Goal: Information Seeking & Learning: Learn about a topic

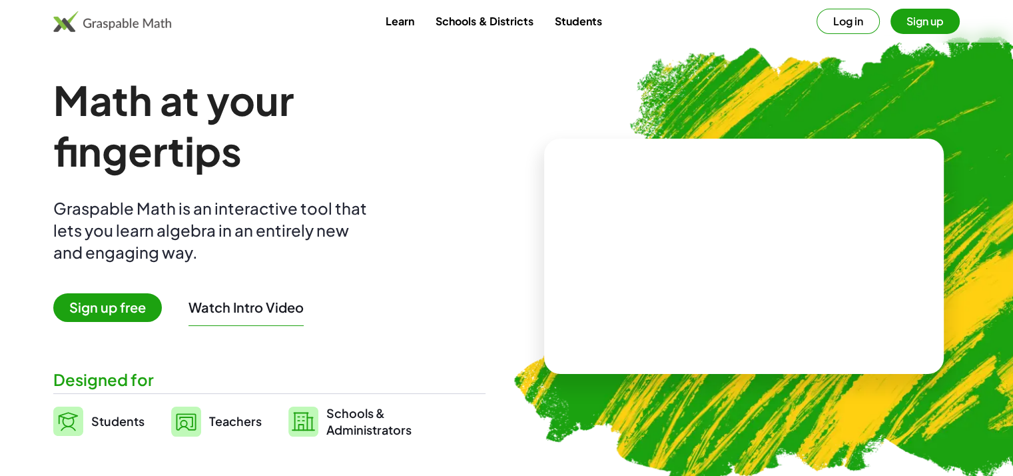
click at [844, 29] on button "Log in" at bounding box center [848, 21] width 63 height 25
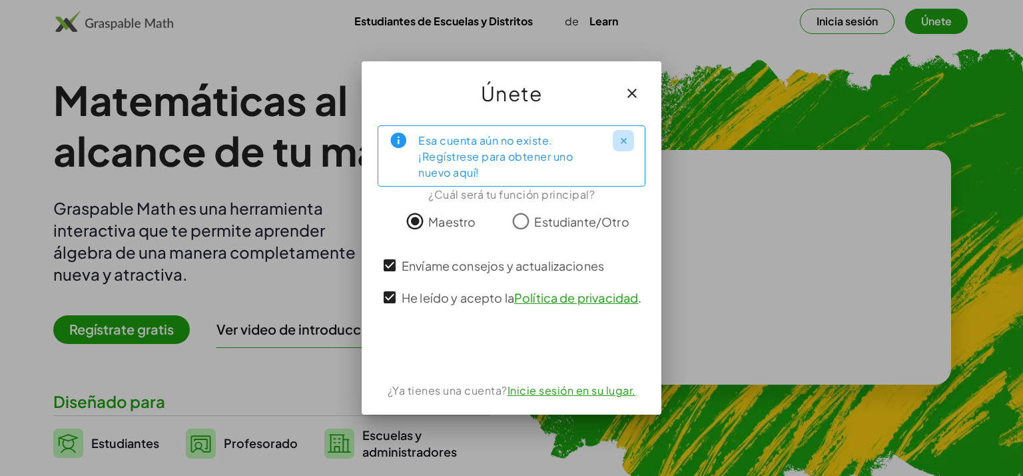
click at [624, 141] on icon "Cerrar" at bounding box center [624, 141] width 10 height 10
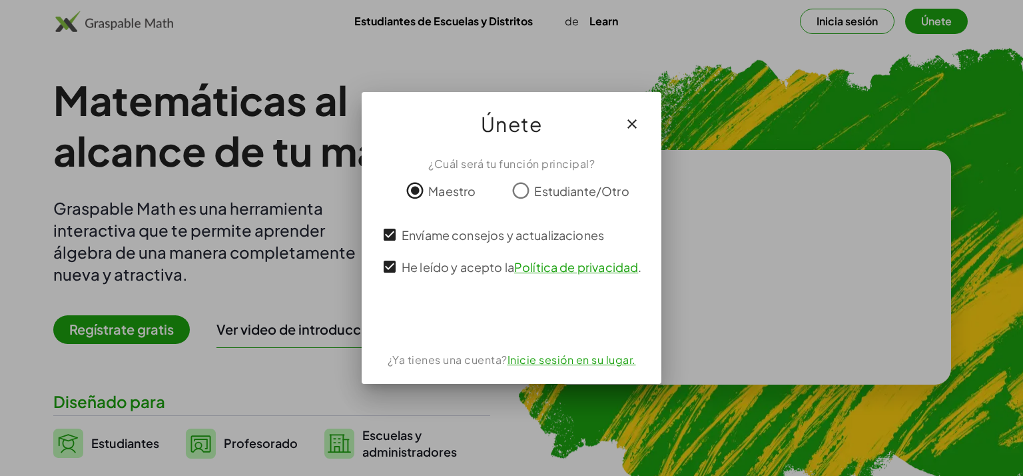
click at [613, 322] on div at bounding box center [512, 317] width 268 height 27
click at [421, 304] on div at bounding box center [512, 317] width 268 height 27
click at [634, 123] on icon "button" at bounding box center [632, 124] width 16 height 16
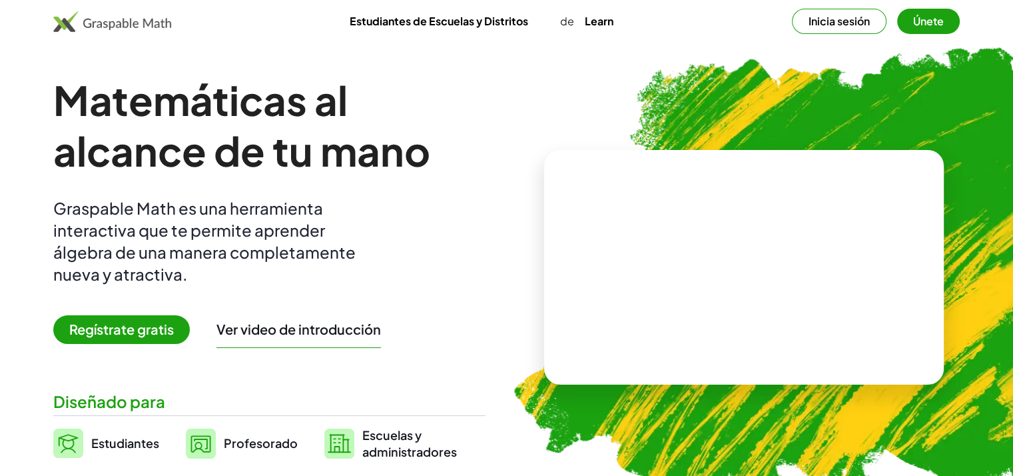
click at [155, 333] on span "Regístrate gratis" at bounding box center [121, 329] width 137 height 29
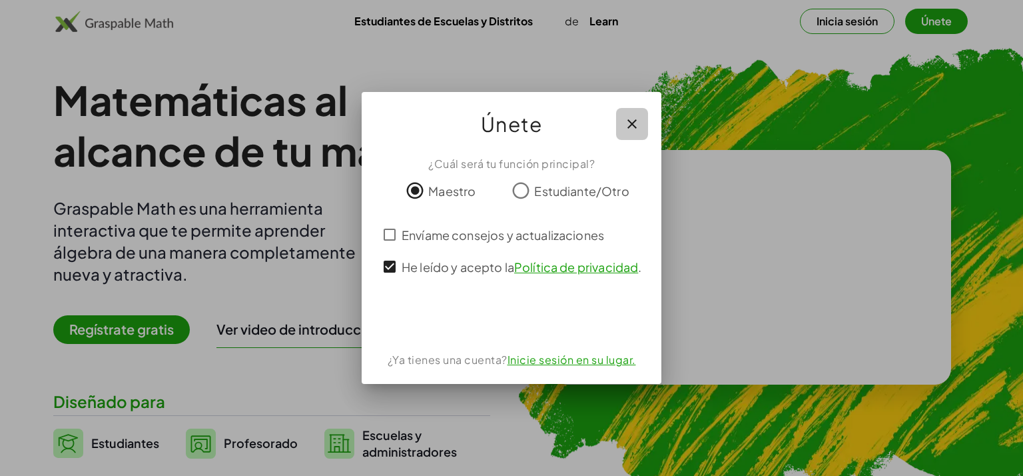
click at [637, 121] on icon "button" at bounding box center [632, 124] width 16 height 16
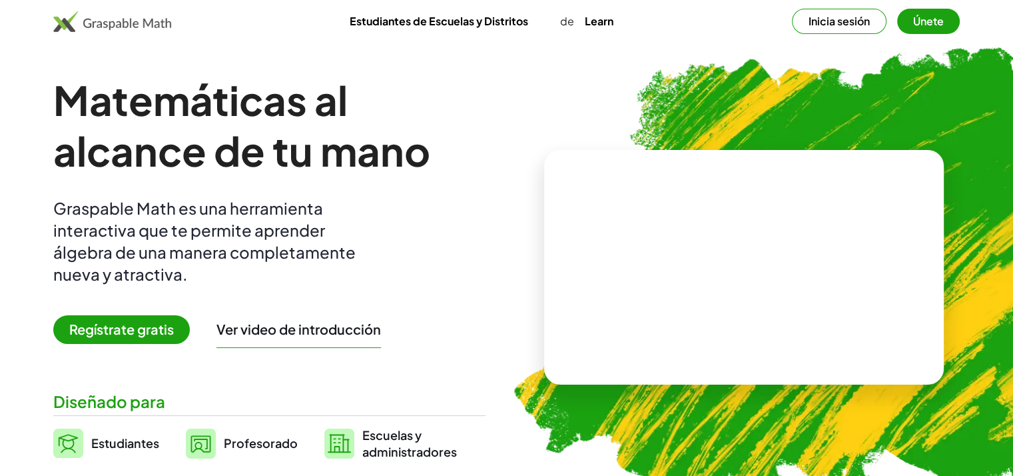
click at [306, 332] on button "Ver video de introducción" at bounding box center [299, 328] width 165 height 17
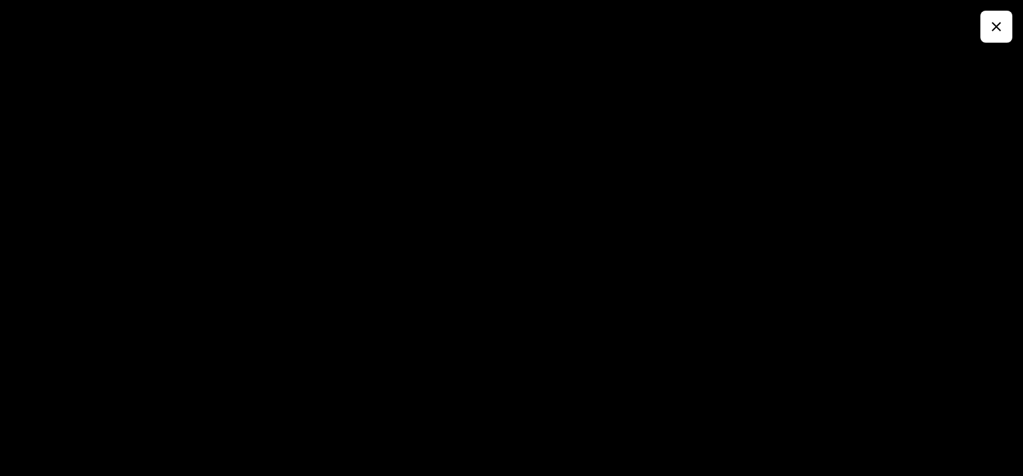
click at [1013, 30] on div at bounding box center [511, 238] width 1023 height 476
click at [991, 30] on icon "button" at bounding box center [997, 27] width 16 height 16
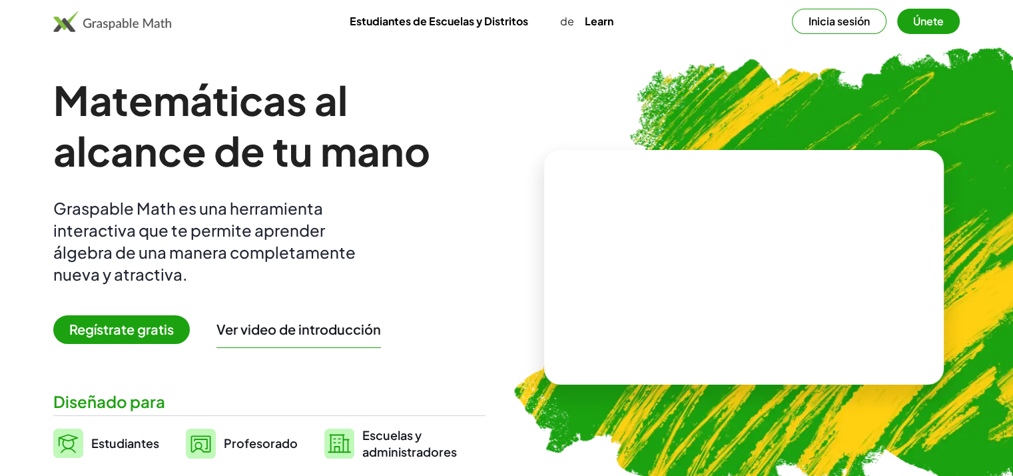
click at [919, 22] on button "Únete" at bounding box center [929, 21] width 63 height 25
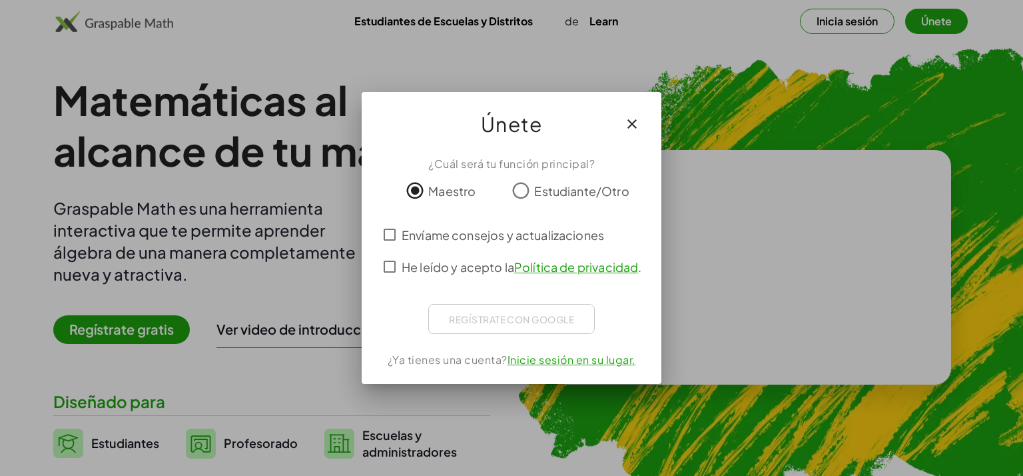
click at [444, 265] on span "He leído y acepto la Política de privacidad ." at bounding box center [522, 267] width 240 height 18
click at [416, 299] on div "¿Cuál será tu función principal? Maestro Estudiante/Otro Envíame consejos y act…" at bounding box center [512, 264] width 300 height 239
click at [635, 120] on icon "button" at bounding box center [632, 124] width 16 height 16
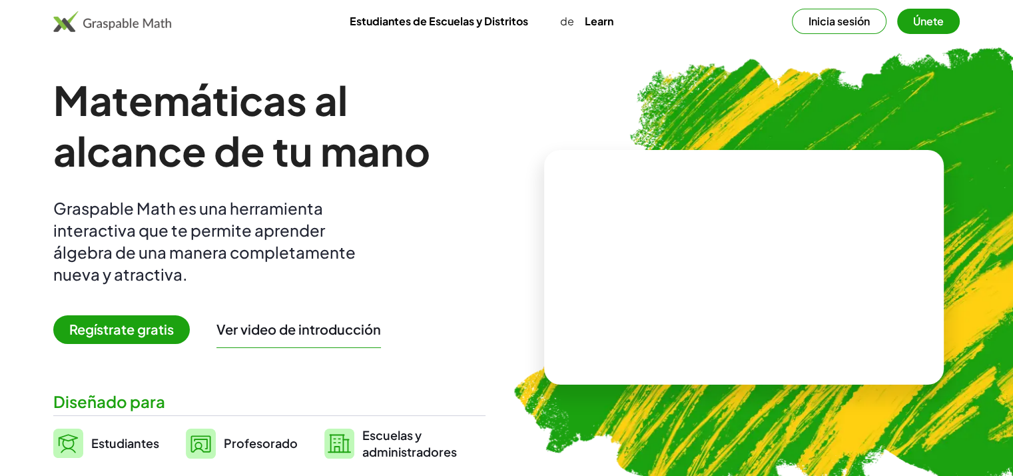
click at [135, 320] on span "Regístrate gratis" at bounding box center [121, 329] width 137 height 29
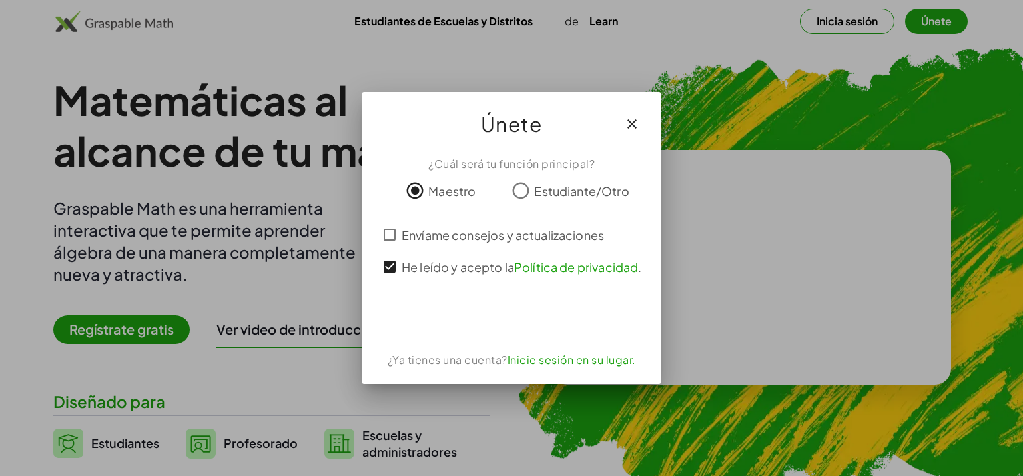
click at [586, 363] on link "Inicie sesión en su lugar." at bounding box center [572, 359] width 129 height 14
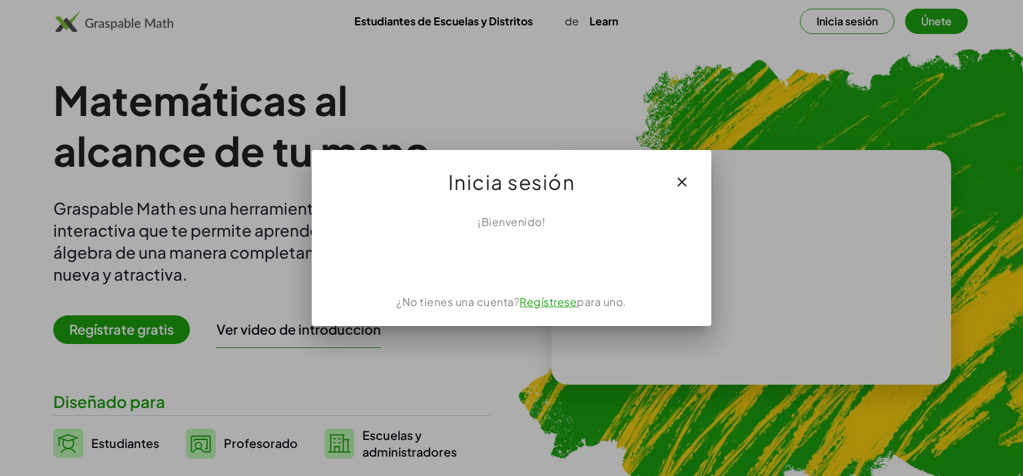
click at [556, 302] on link "Regístrese" at bounding box center [548, 302] width 57 height 14
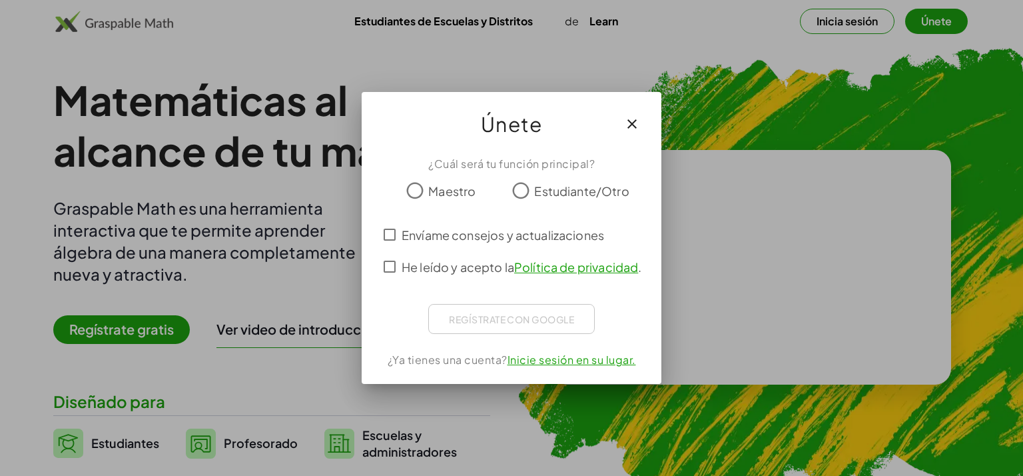
click at [572, 360] on link "Inicie sesión en su lugar." at bounding box center [572, 359] width 129 height 14
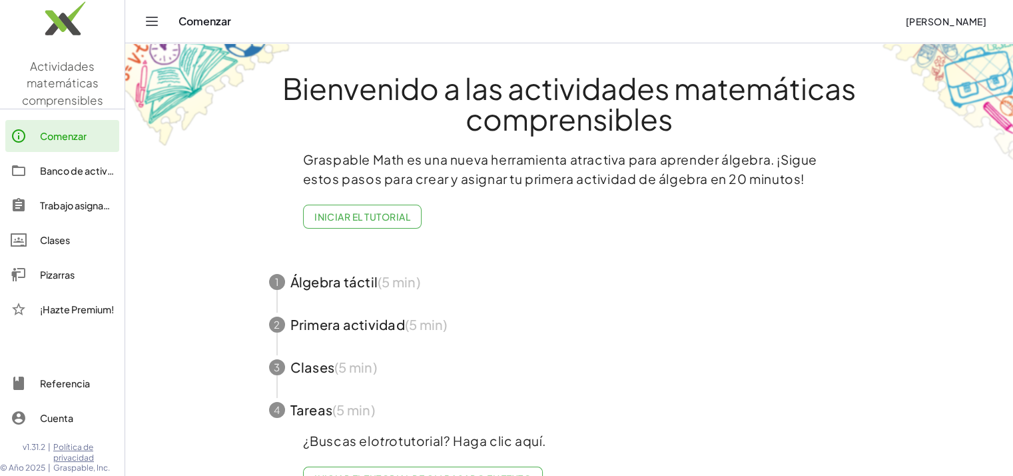
click at [338, 279] on span "button" at bounding box center [569, 282] width 633 height 43
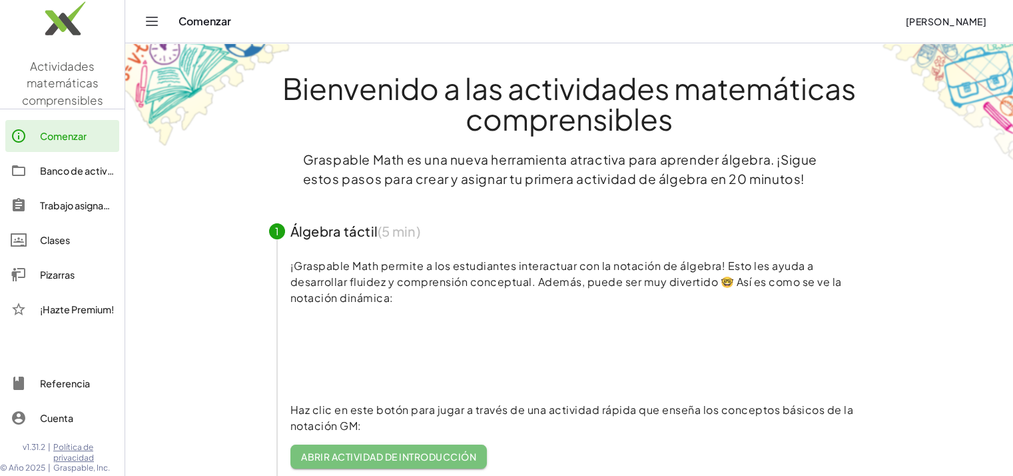
click at [397, 451] on font "Abrir actividad de introducción" at bounding box center [389, 456] width 176 height 12
click at [71, 205] on div "Trabajo asignado" at bounding box center [77, 205] width 74 height 16
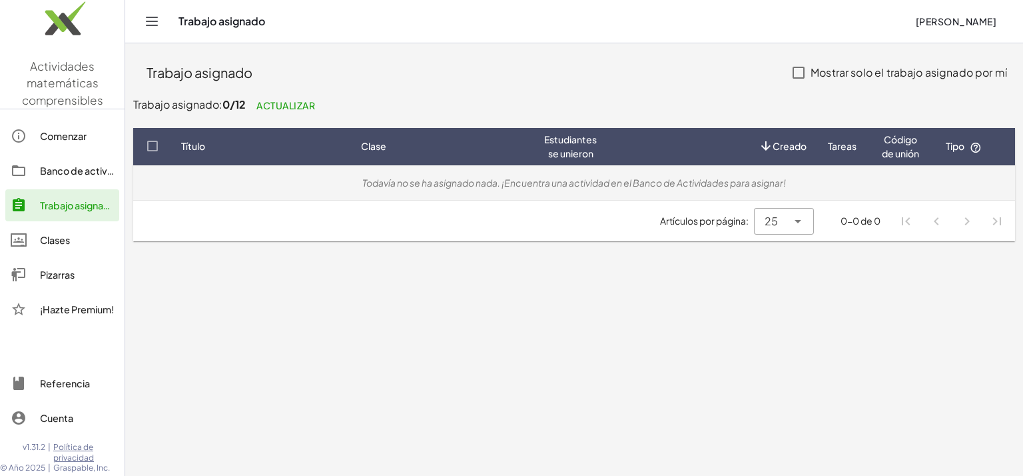
click at [704, 191] on td "Todavía no se ha asignado nada. ¡Encuentra una actividad en el Banco de Activid…" at bounding box center [574, 182] width 882 height 35
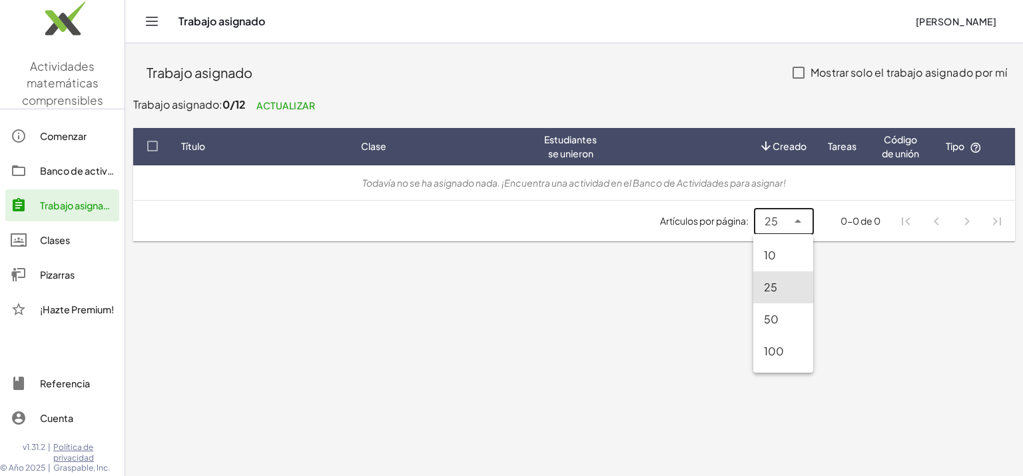
click at [799, 225] on icon at bounding box center [798, 221] width 16 height 16
click at [52, 235] on div "Clases" at bounding box center [77, 240] width 74 height 16
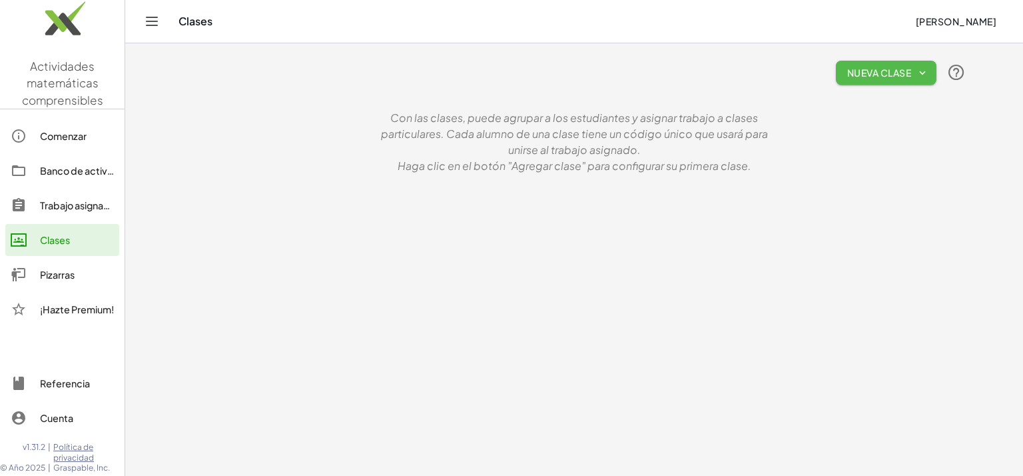
click at [884, 69] on font "Nueva clase" at bounding box center [879, 73] width 65 height 12
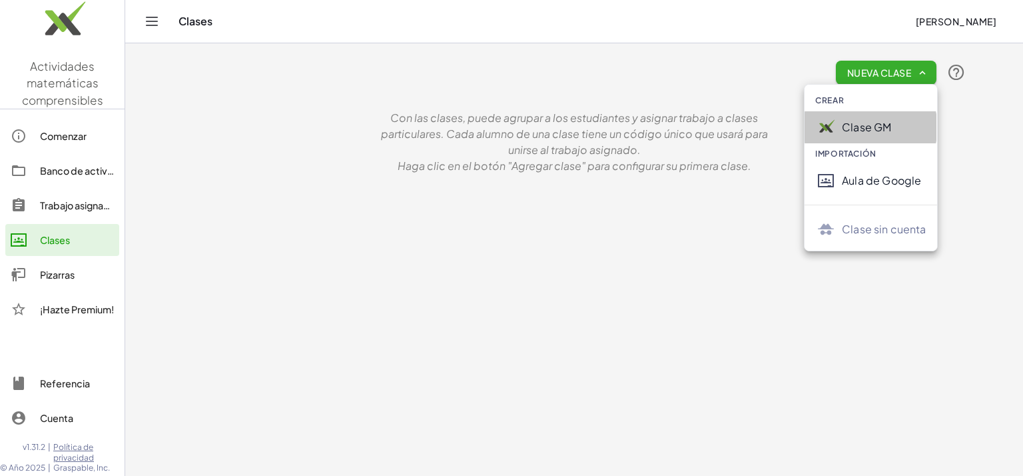
click at [881, 127] on div "Clase GM" at bounding box center [884, 127] width 84 height 16
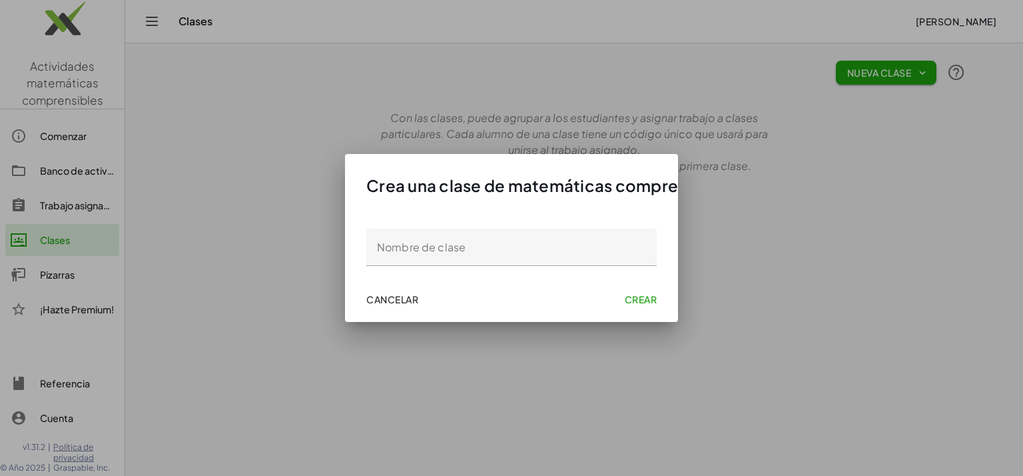
click at [881, 127] on div at bounding box center [511, 238] width 1023 height 476
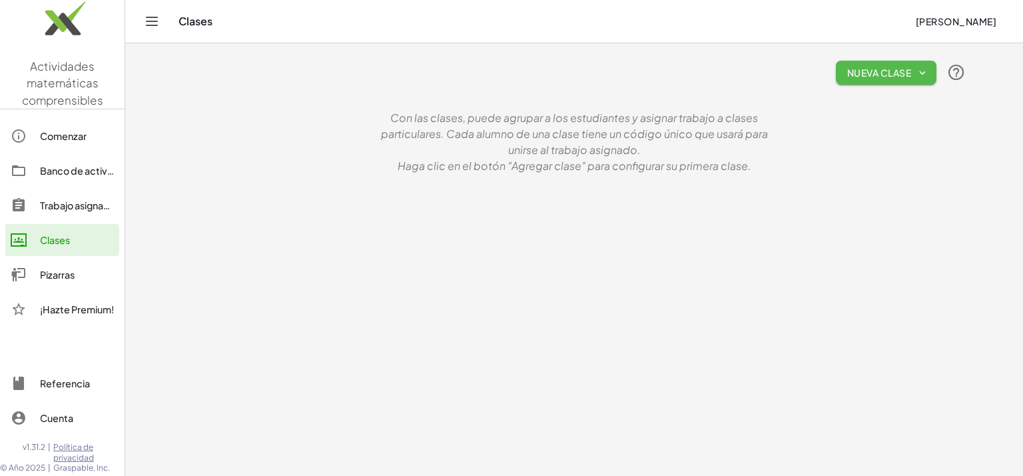
click at [872, 71] on font "Nueva clase" at bounding box center [879, 73] width 65 height 12
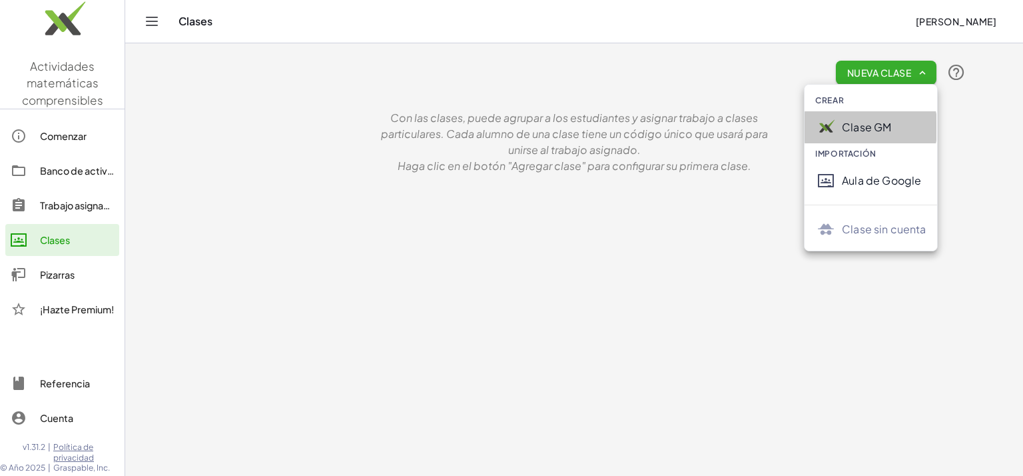
click at [857, 115] on div "Clase GM" at bounding box center [871, 127] width 132 height 32
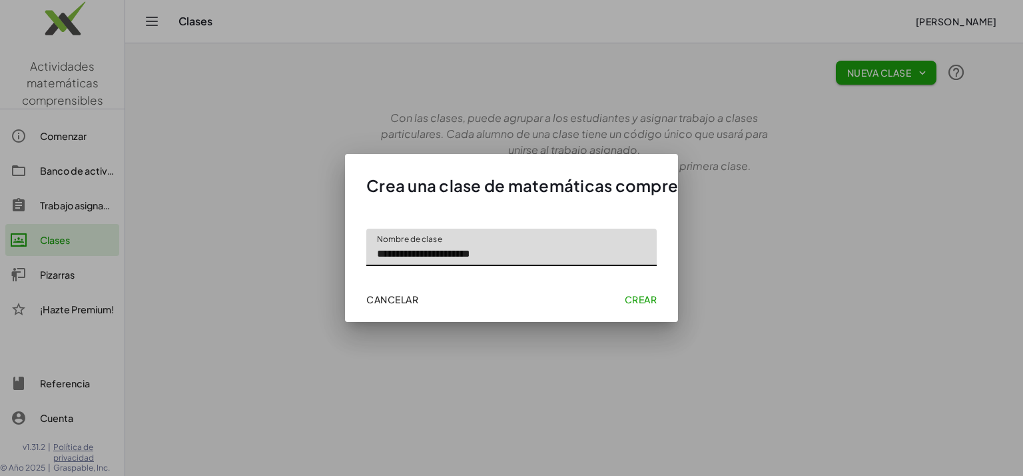
type input "**********"
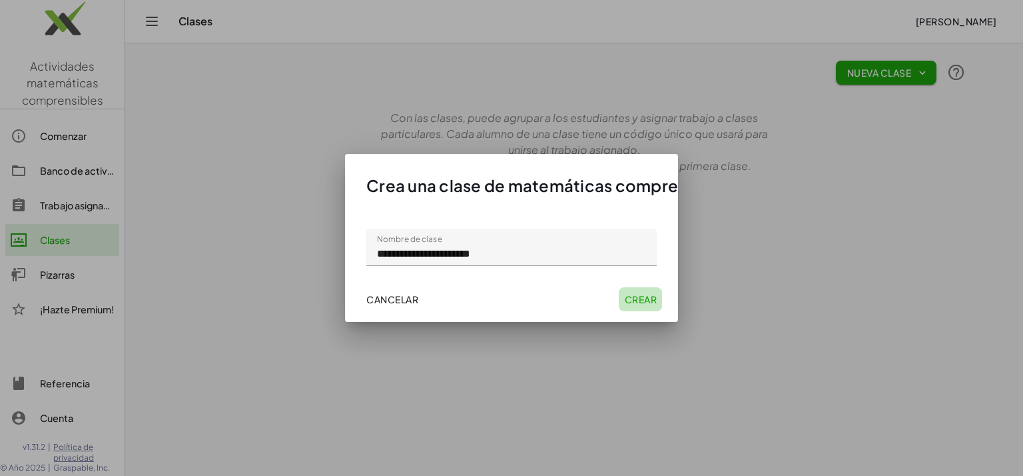
click at [640, 294] on font "Crear" at bounding box center [640, 299] width 33 height 12
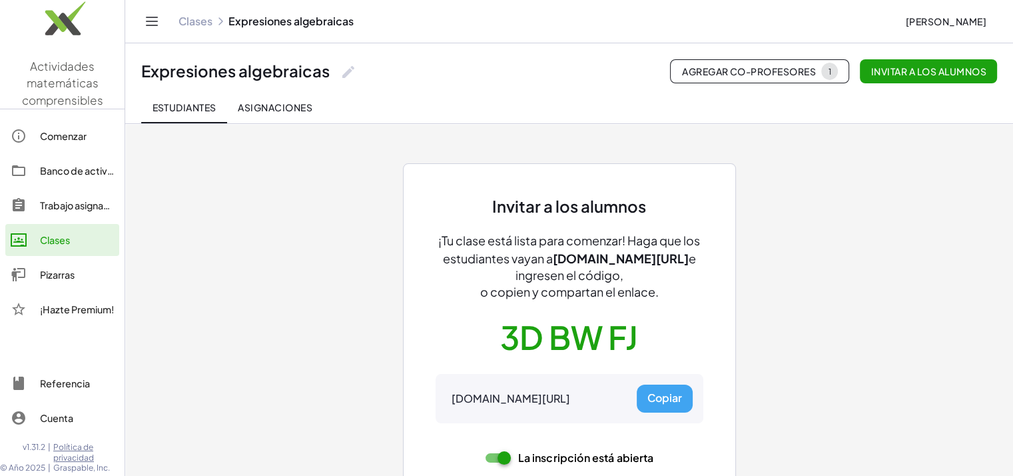
click at [264, 103] on font "Asignaciones" at bounding box center [275, 107] width 75 height 12
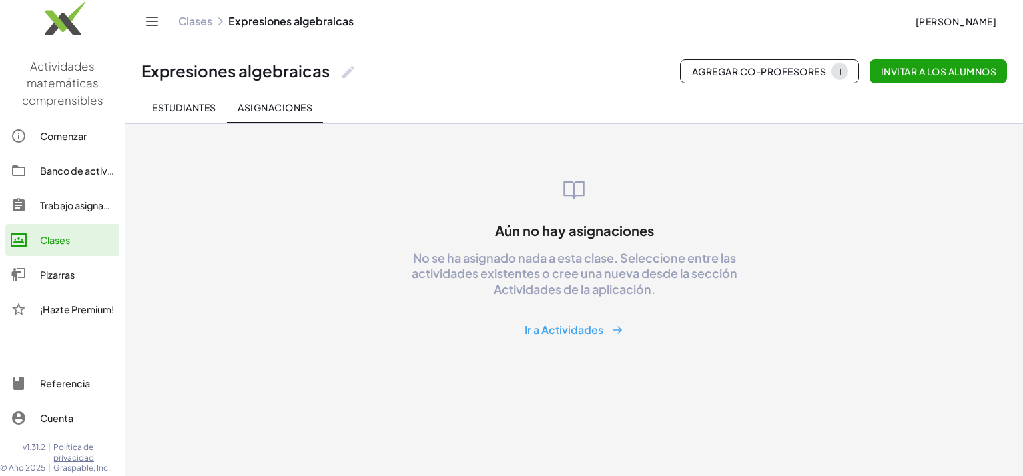
click at [543, 328] on font "Ir a Actividades" at bounding box center [564, 330] width 79 height 14
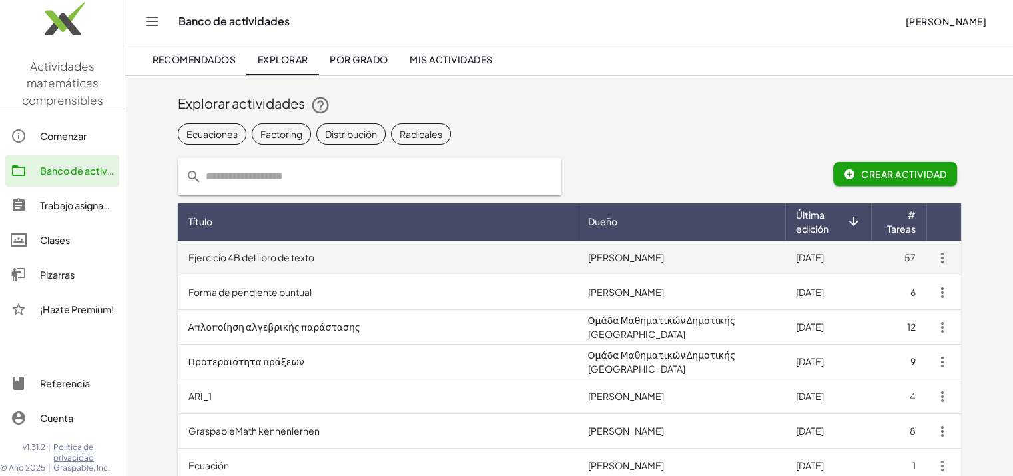
click at [318, 265] on td "Ejercicio 4B del libro de texto" at bounding box center [378, 258] width 400 height 35
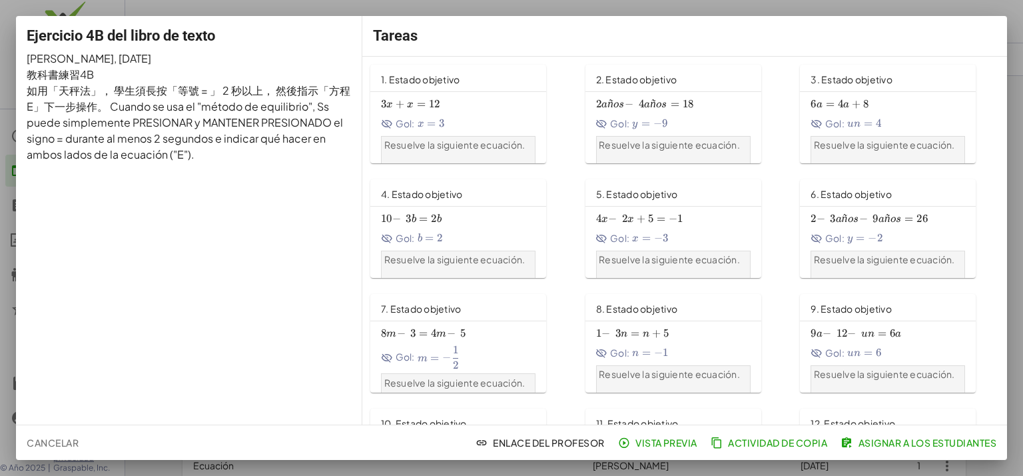
click at [636, 439] on font "Vista previa" at bounding box center [667, 442] width 62 height 12
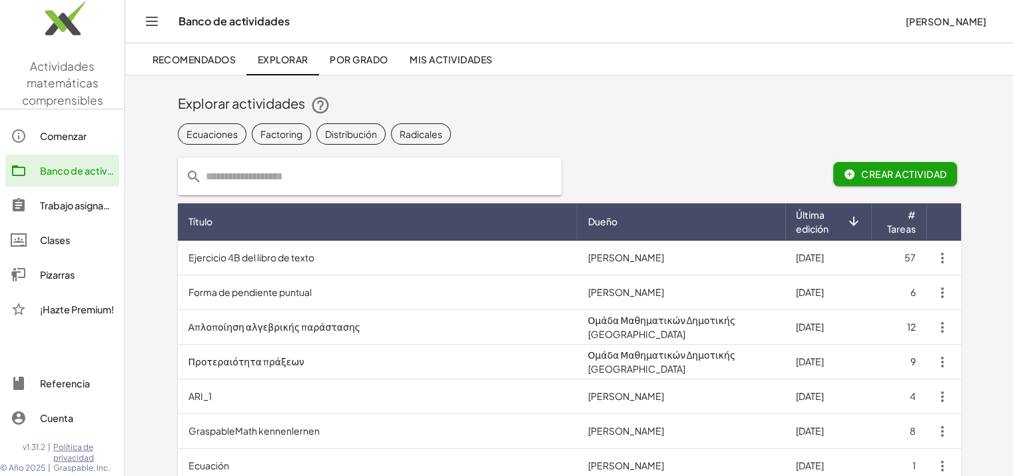
click at [59, 26] on img at bounding box center [62, 21] width 125 height 57
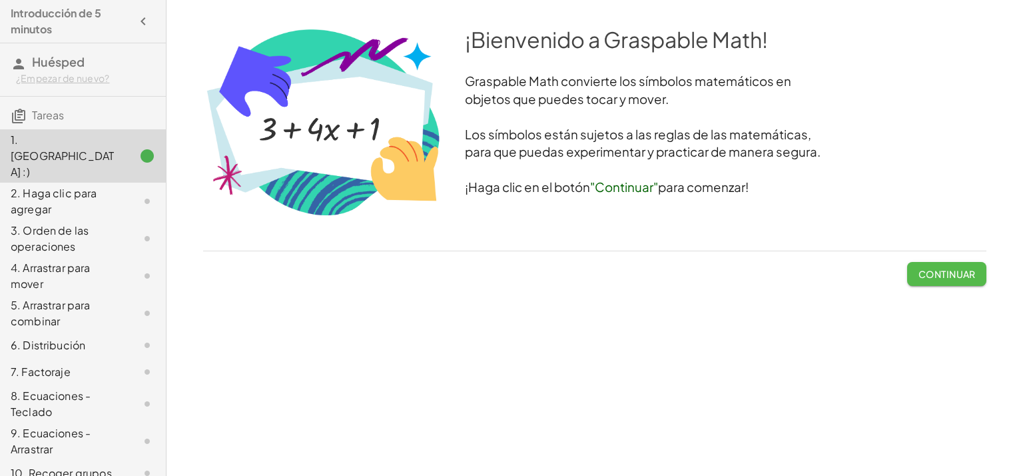
click at [927, 264] on button "Continuar" at bounding box center [946, 274] width 79 height 24
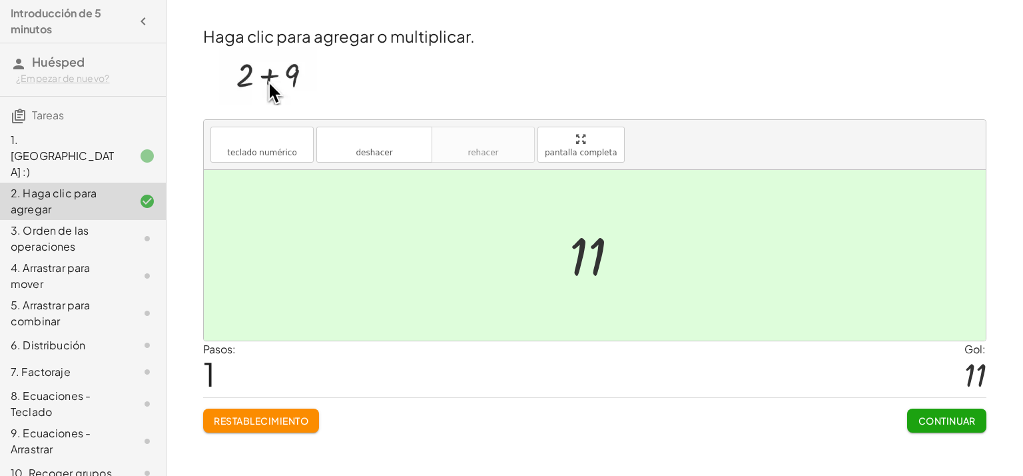
click at [961, 417] on font "Continuar" at bounding box center [947, 420] width 58 height 12
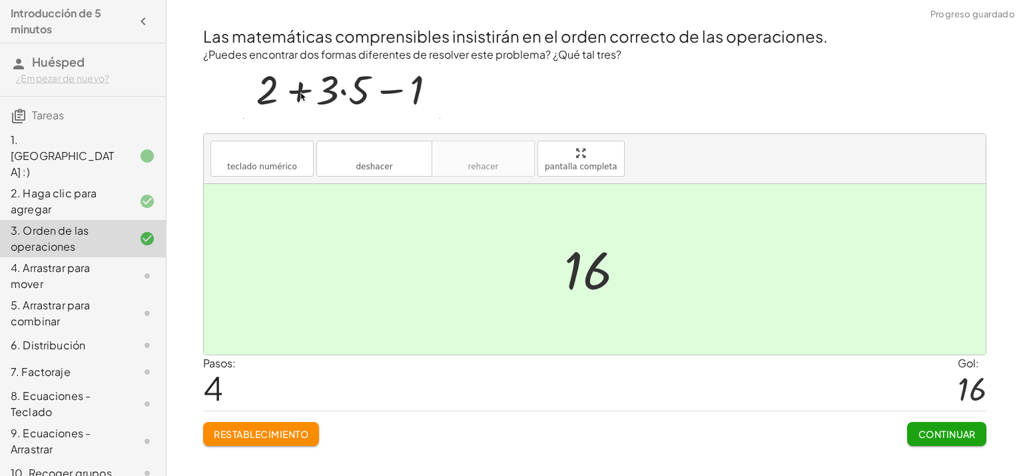
click at [935, 435] on font "Continuar" at bounding box center [947, 434] width 58 height 12
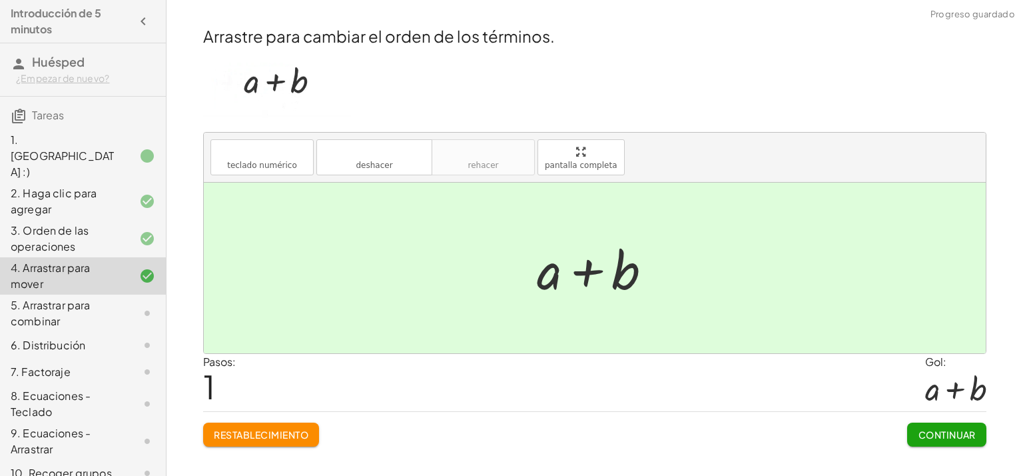
click at [946, 438] on font "Continuar" at bounding box center [947, 434] width 58 height 12
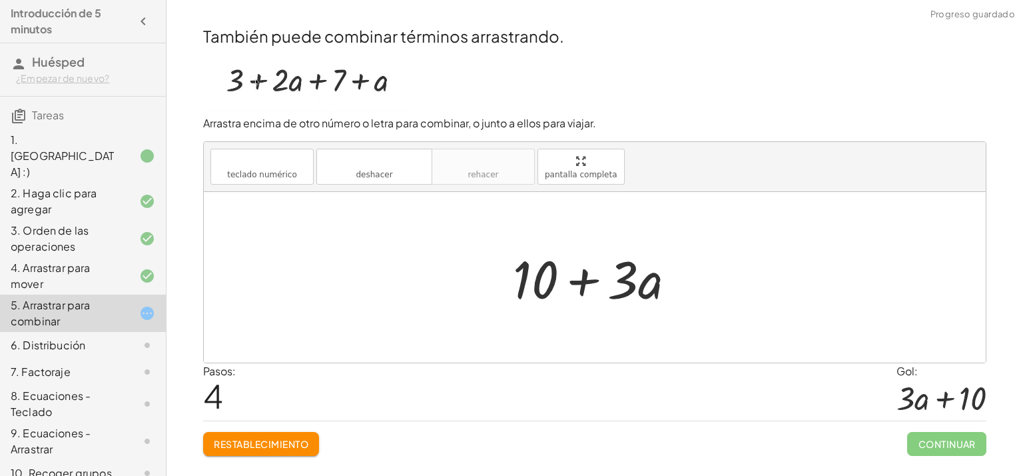
click at [955, 437] on span "Continuar" at bounding box center [946, 444] width 79 height 24
click at [945, 439] on span "Continuar" at bounding box center [946, 444] width 79 height 24
click at [950, 442] on span "Continuar" at bounding box center [946, 444] width 79 height 24
click at [951, 440] on span "Continuar" at bounding box center [946, 444] width 79 height 24
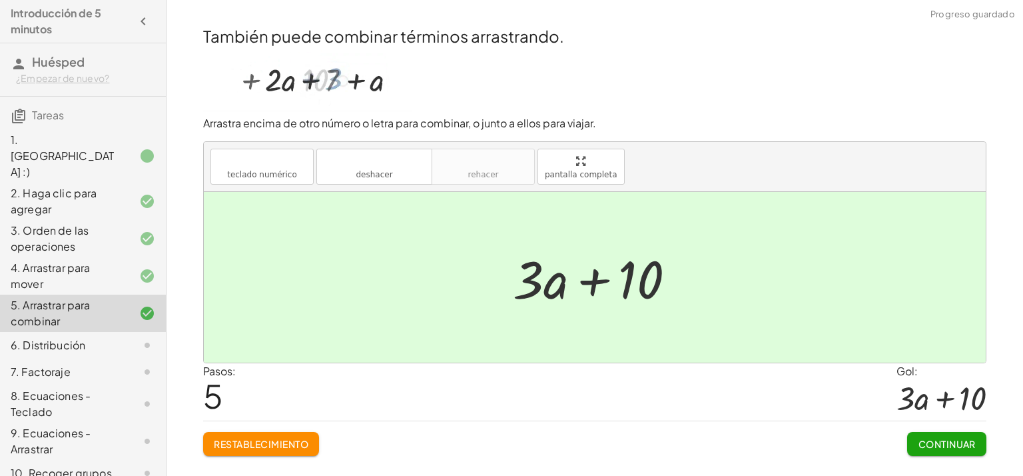
click at [949, 445] on font "Continuar" at bounding box center [947, 444] width 58 height 12
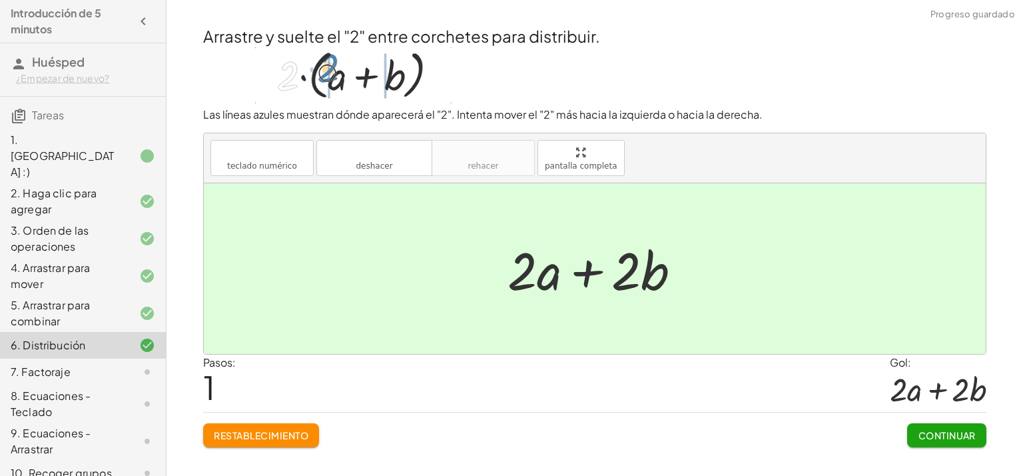
click at [935, 424] on button "Continuar" at bounding box center [946, 435] width 79 height 24
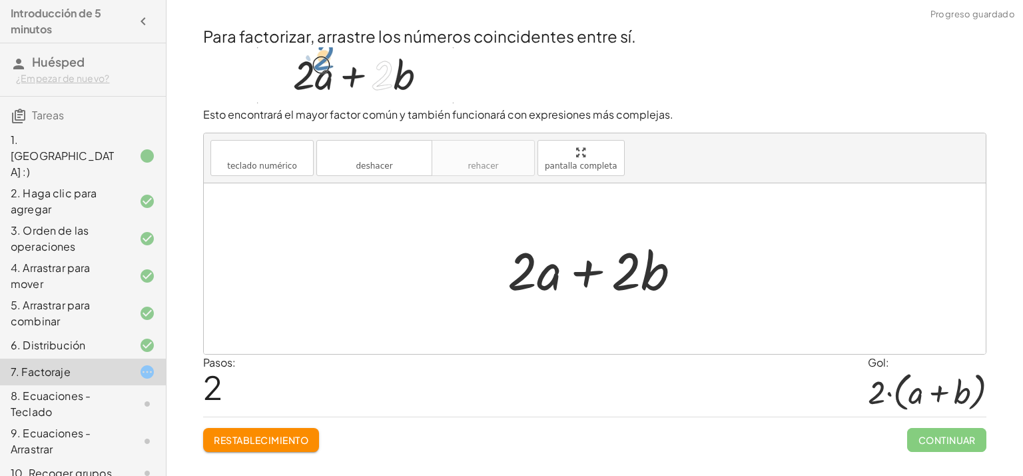
click at [963, 450] on div "Para factorizar, arrastre los números coincidentes entre sí. Esto encontrará el…" at bounding box center [595, 238] width 800 height 443
click at [958, 441] on span "Continuar" at bounding box center [946, 440] width 79 height 24
click at [959, 436] on span "Continuar" at bounding box center [946, 440] width 79 height 24
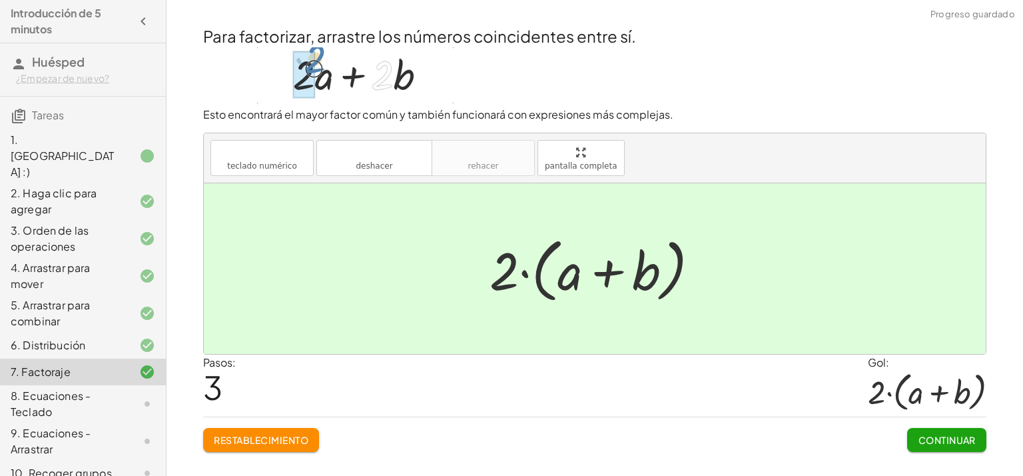
click at [953, 446] on button "Continuar" at bounding box center [946, 440] width 79 height 24
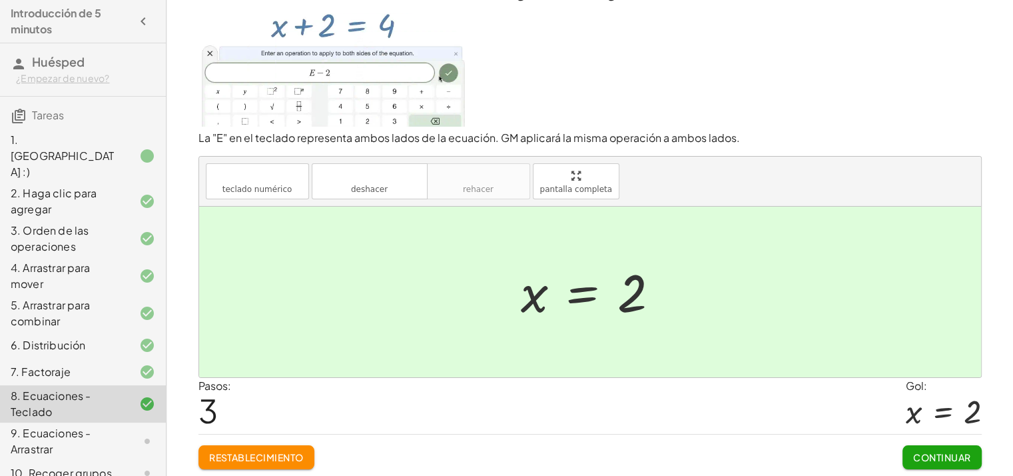
click at [955, 451] on font "Continuar" at bounding box center [942, 457] width 58 height 12
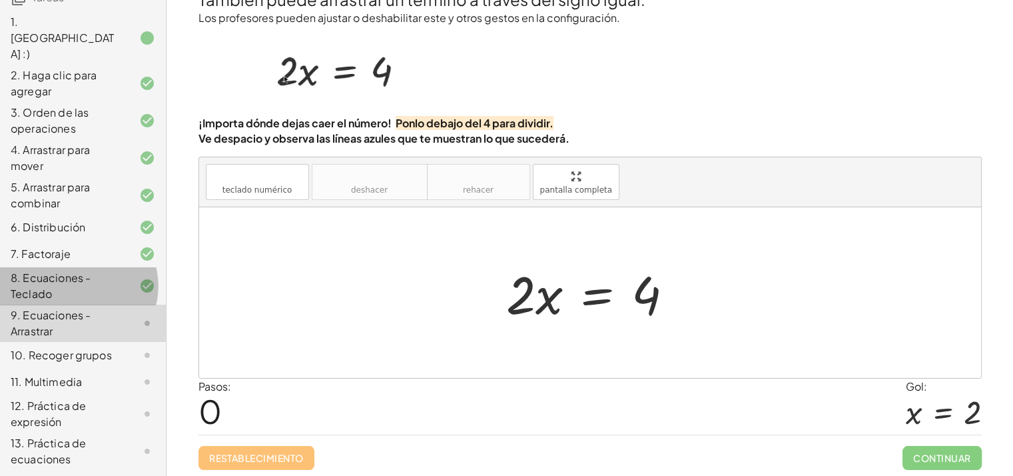
scroll to position [128, 0]
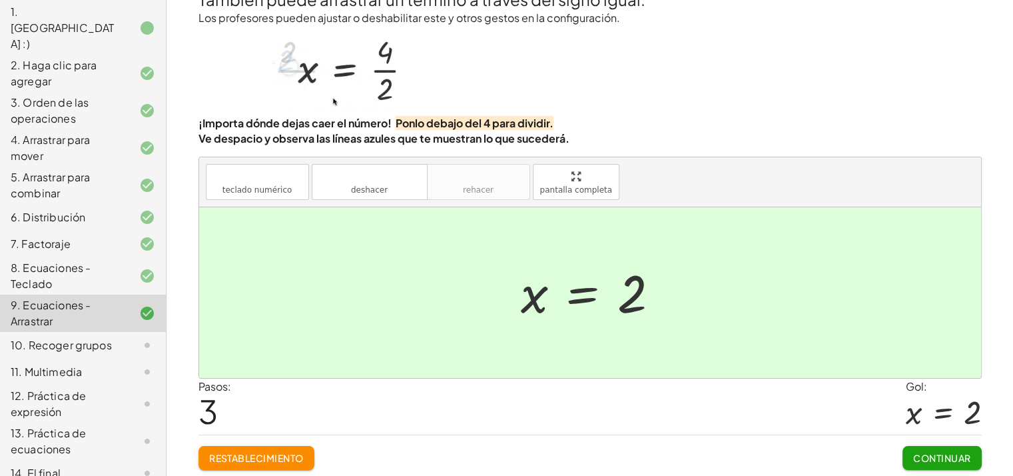
click at [959, 458] on font "Continuar" at bounding box center [942, 458] width 58 height 12
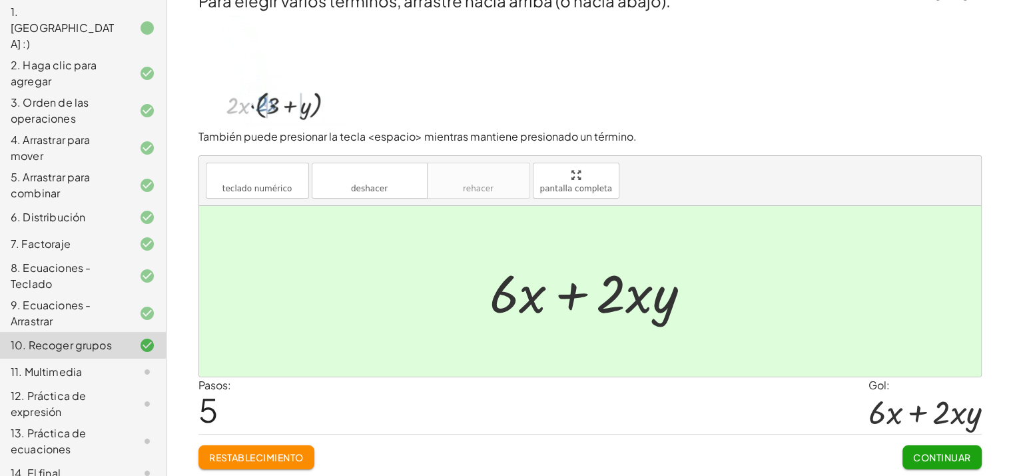
click at [953, 455] on font "Continuar" at bounding box center [942, 457] width 58 height 12
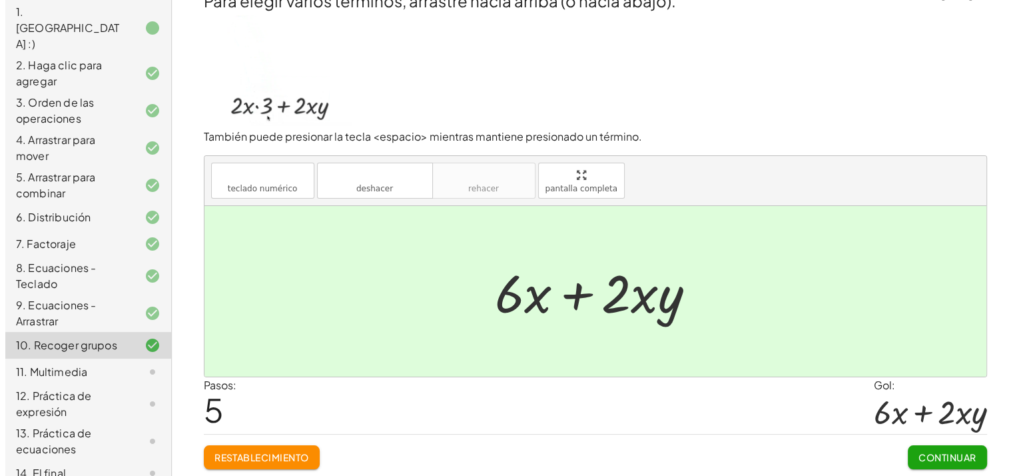
scroll to position [0, 0]
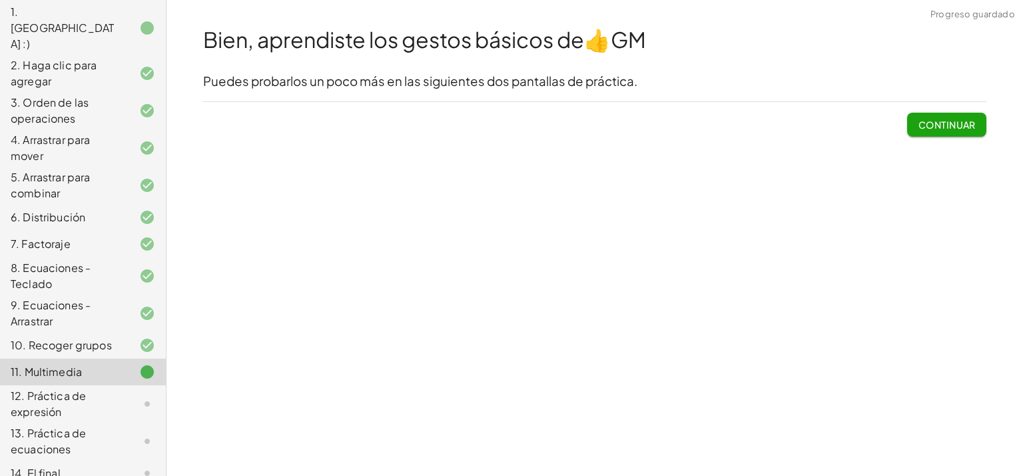
click at [939, 125] on font "Continuar" at bounding box center [947, 125] width 58 height 12
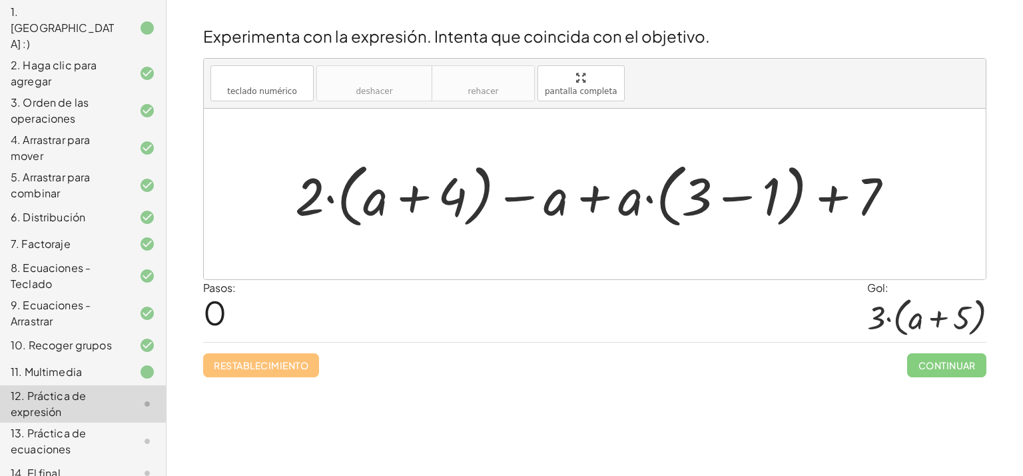
click at [123, 364] on div at bounding box center [136, 372] width 37 height 16
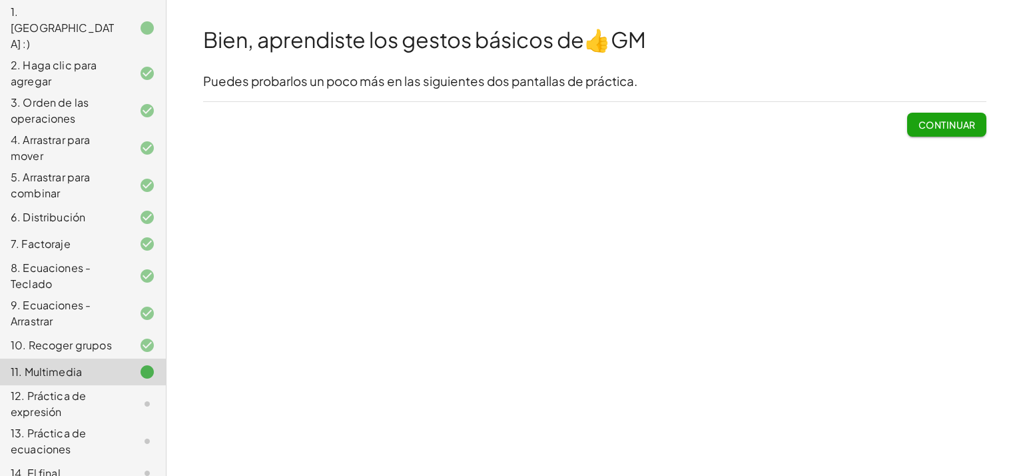
click at [950, 122] on font "Continuar" at bounding box center [947, 125] width 58 height 12
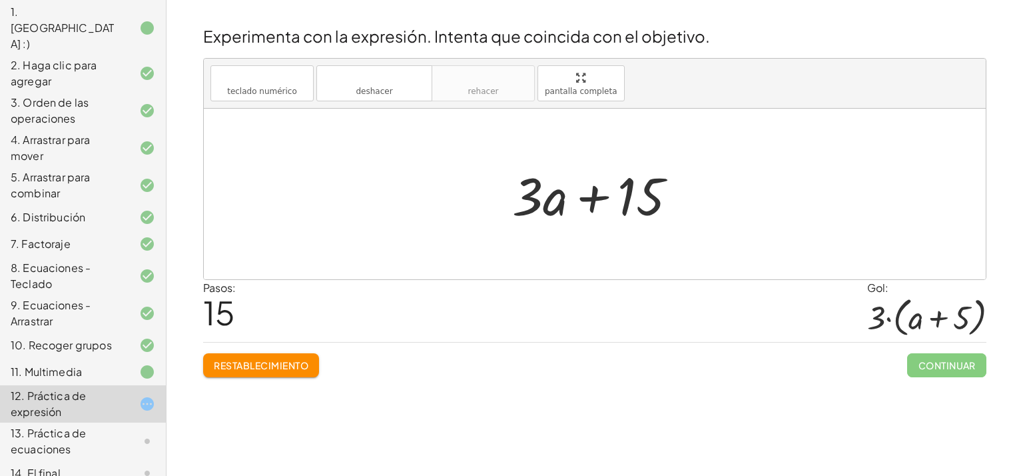
click at [286, 373] on button "Restablecimiento" at bounding box center [261, 365] width 116 height 24
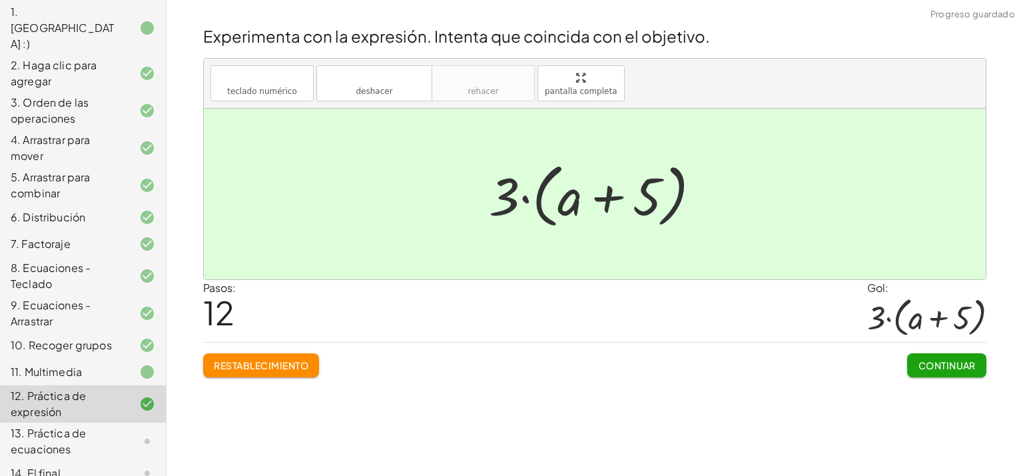
click at [943, 368] on font "Continuar" at bounding box center [947, 365] width 58 height 12
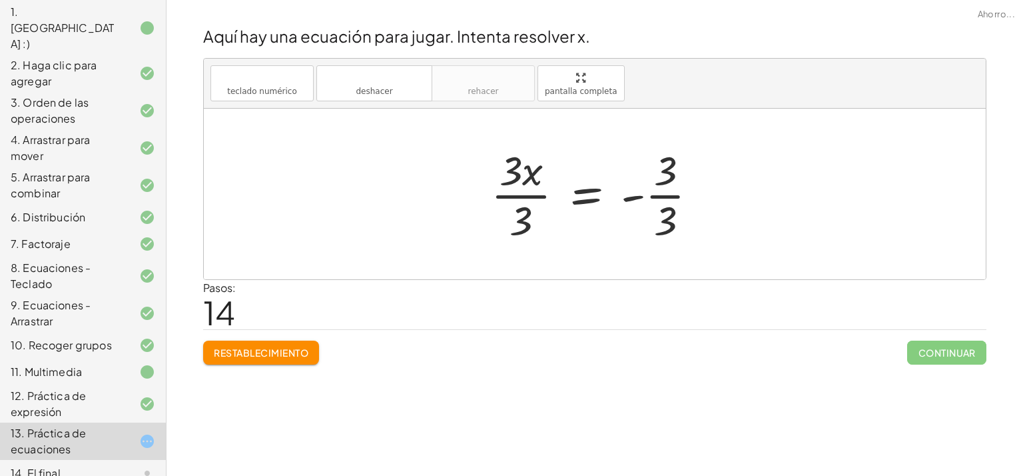
click at [508, 189] on div "+ · 4 · x + 1 = + · 2 · ( + x − 1 ) − x + · 4 · x + 1 = + · 2 · x − · 2 · 1 − x…" at bounding box center [595, 193] width 248 height 109
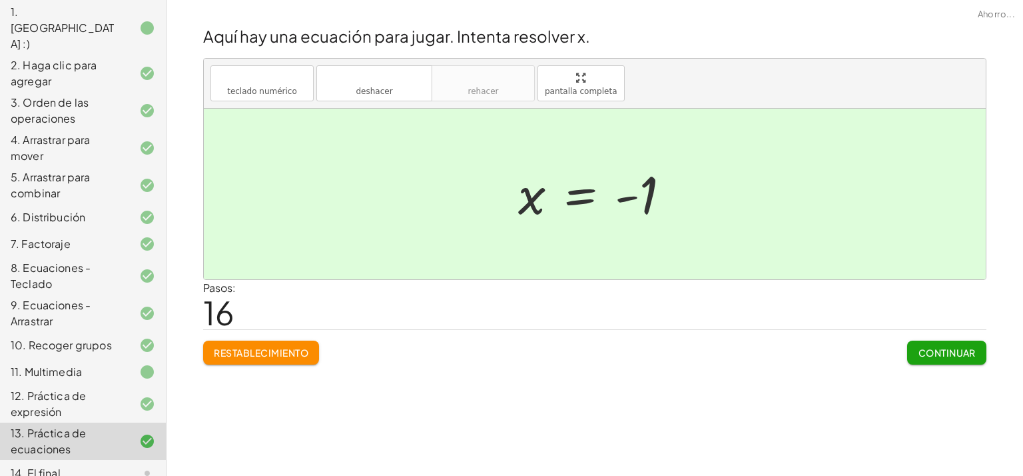
click at [948, 350] on font "Continuar" at bounding box center [947, 352] width 58 height 12
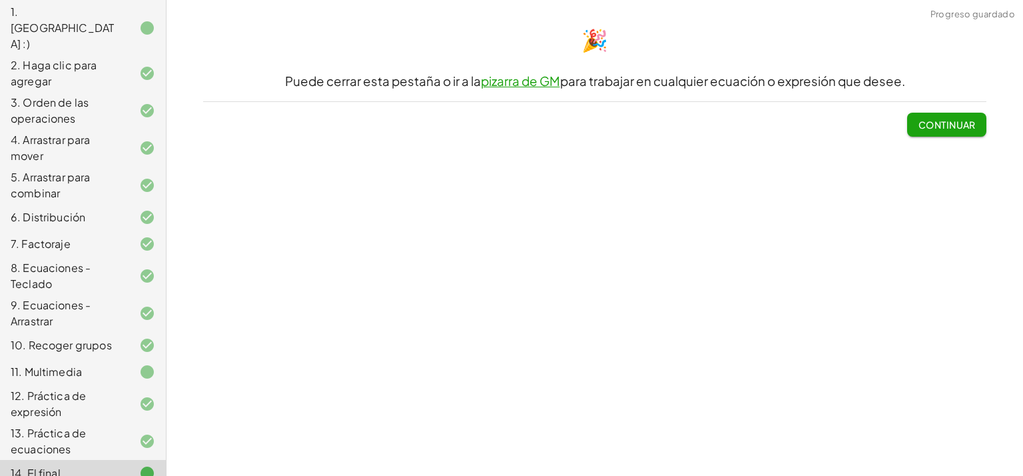
click at [957, 125] on font "Continuar" at bounding box center [947, 125] width 58 height 12
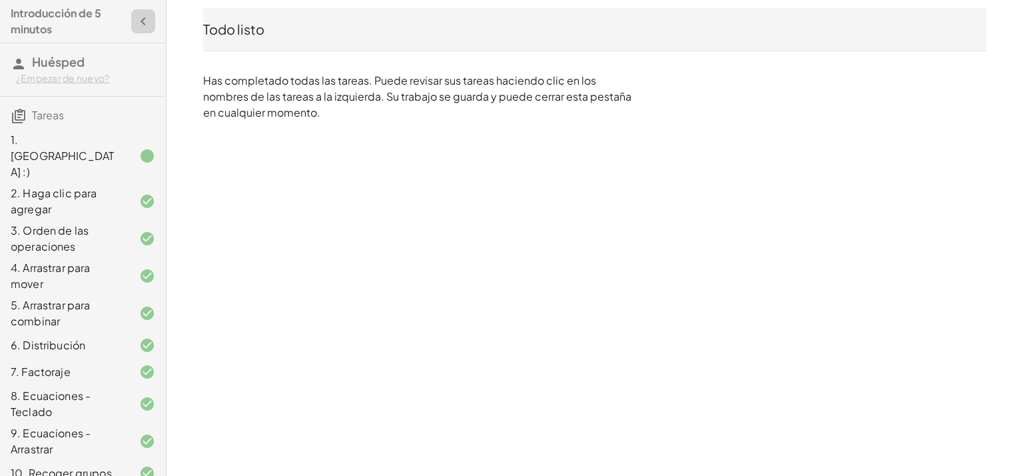
click at [135, 17] on icon "button" at bounding box center [143, 21] width 16 height 16
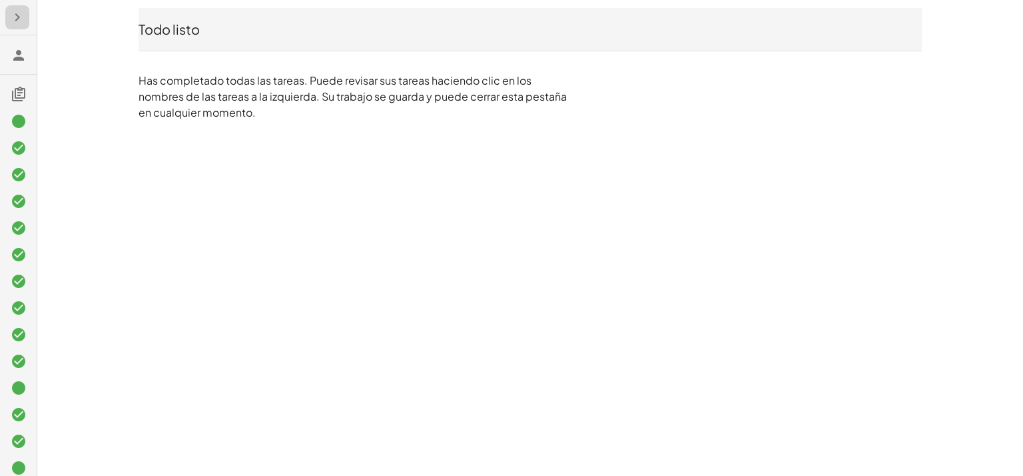
click at [18, 19] on icon "button" at bounding box center [17, 17] width 16 height 16
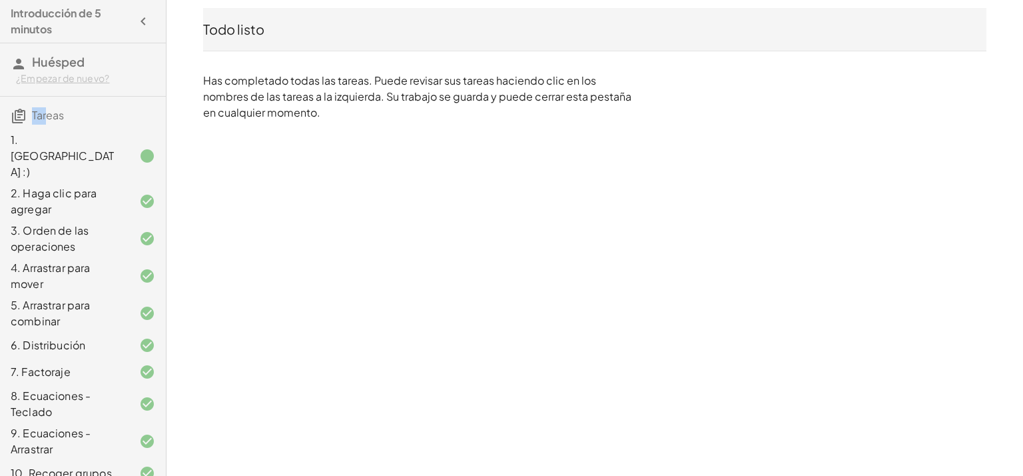
drag, startPoint x: 45, startPoint y: 116, endPoint x: 13, endPoint y: 116, distance: 31.3
click at [13, 116] on h3 "Tareas" at bounding box center [83, 111] width 166 height 28
click at [13, 116] on icon at bounding box center [19, 116] width 16 height 16
drag, startPoint x: 56, startPoint y: 61, endPoint x: 128, endPoint y: 20, distance: 83.0
click at [128, 20] on div "Introducción de 5 minutos Huésped ¿Empezar de nuevo? Tareas 1. [GEOGRAPHIC_DATA…" at bounding box center [83, 238] width 166 height 476
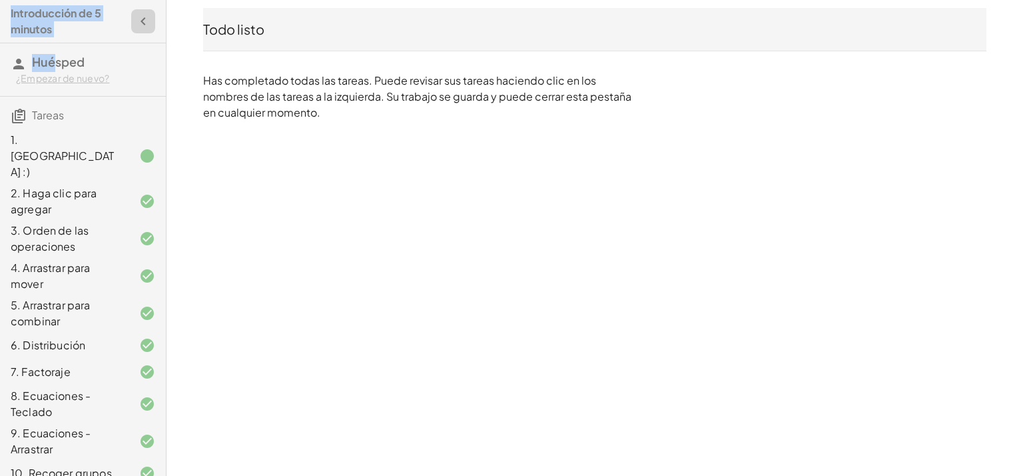
click at [135, 20] on icon "button" at bounding box center [143, 21] width 16 height 16
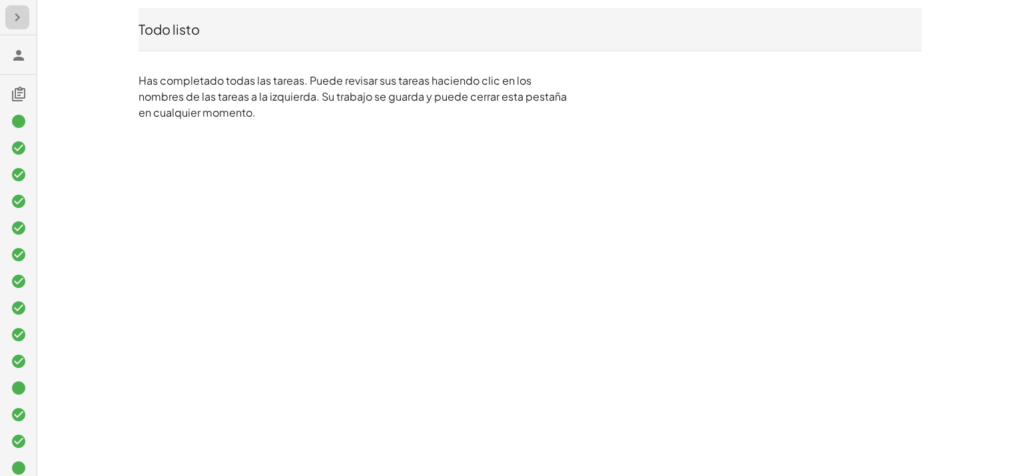
click at [17, 19] on icon "button" at bounding box center [17, 17] width 16 height 16
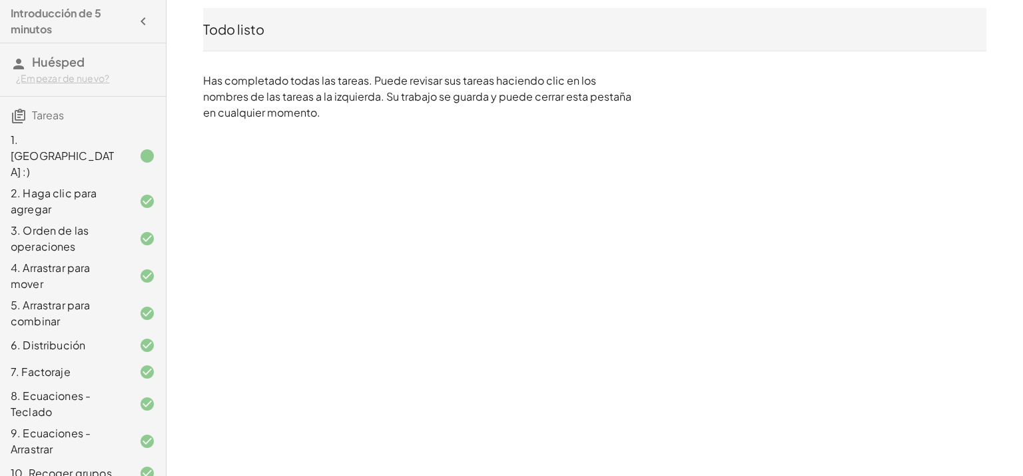
click at [29, 13] on h4 "Introducción de 5 minutos" at bounding box center [71, 21] width 121 height 32
